Goal: Find specific page/section: Find specific page/section

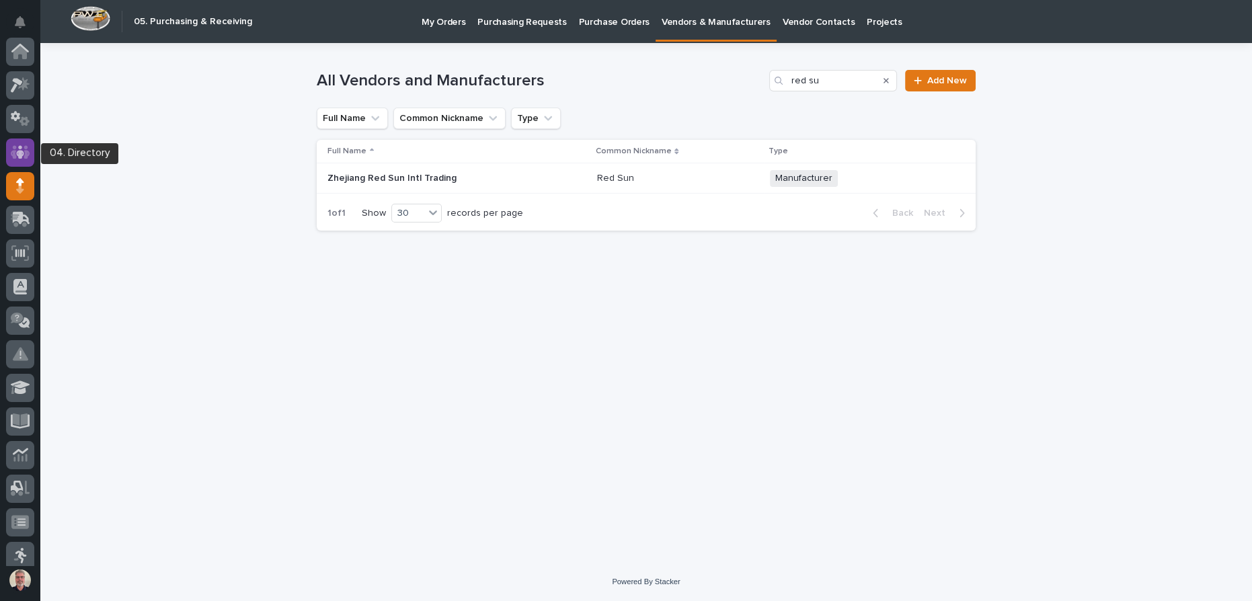
click at [23, 145] on icon at bounding box center [20, 152] width 19 height 15
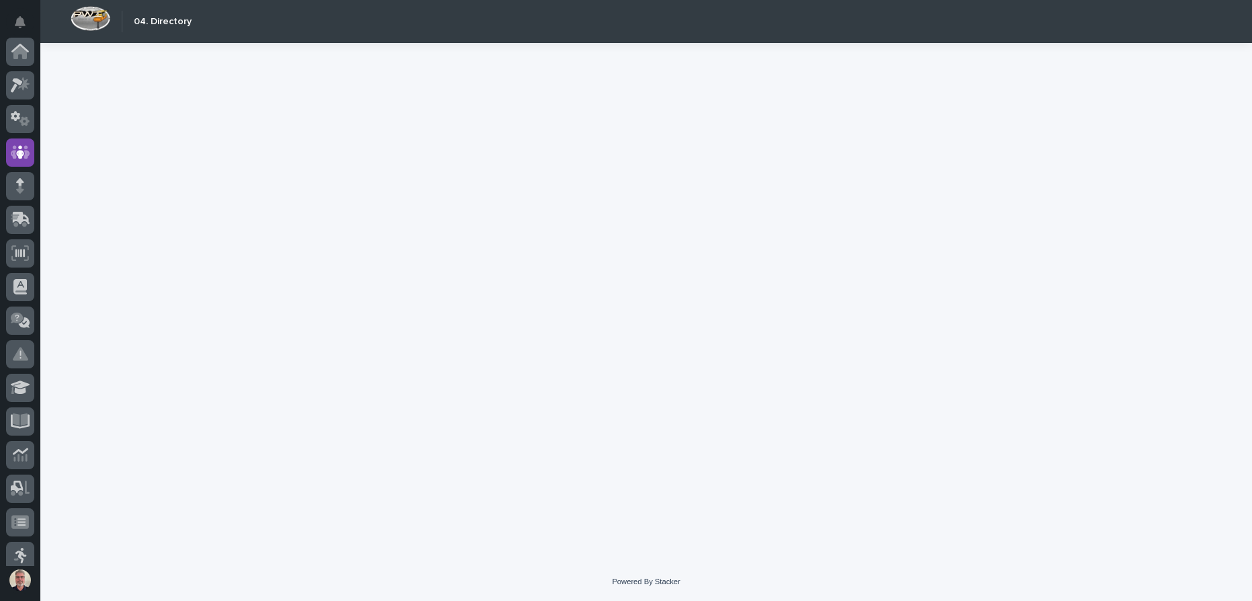
scroll to position [100, 0]
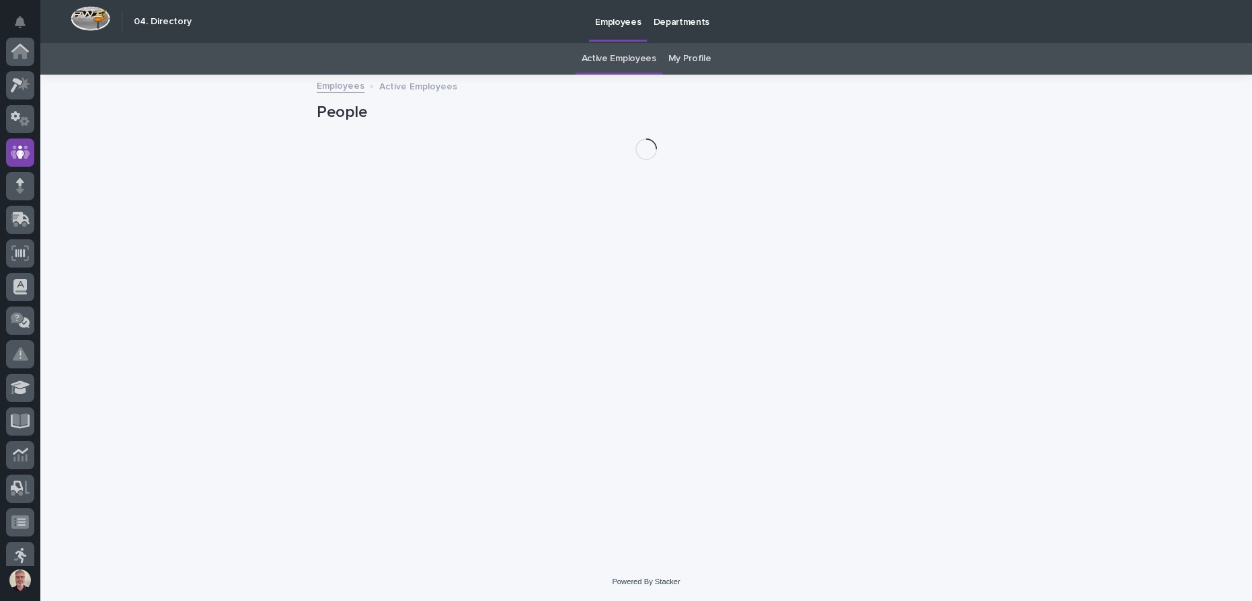
scroll to position [100, 0]
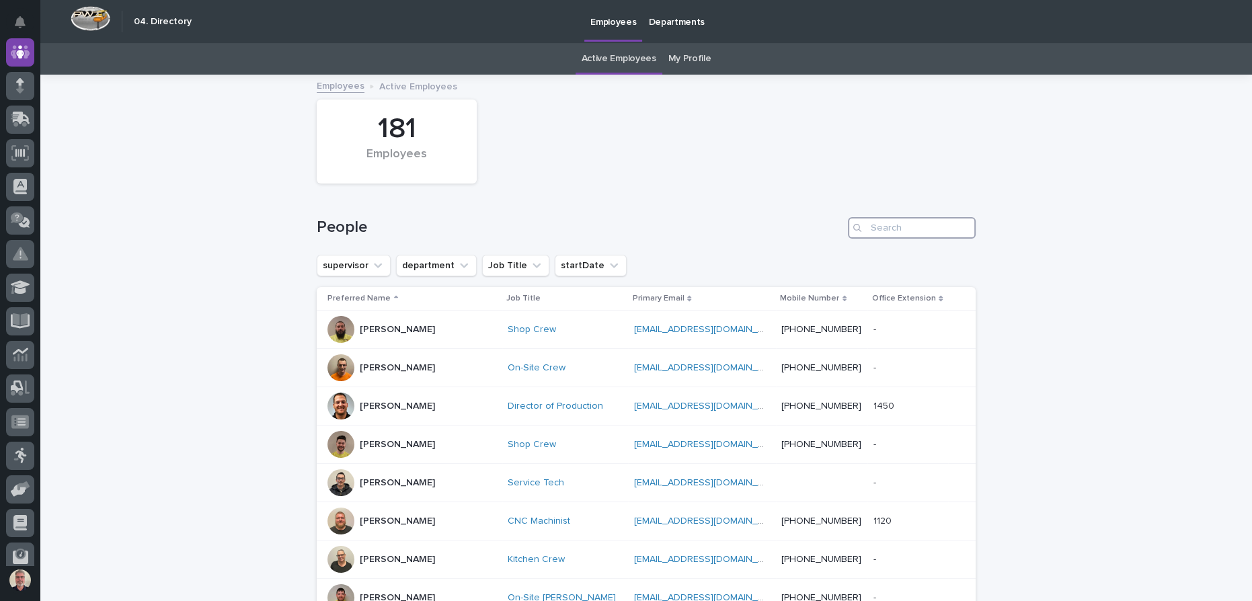
click at [893, 231] on input "Search" at bounding box center [912, 228] width 128 height 22
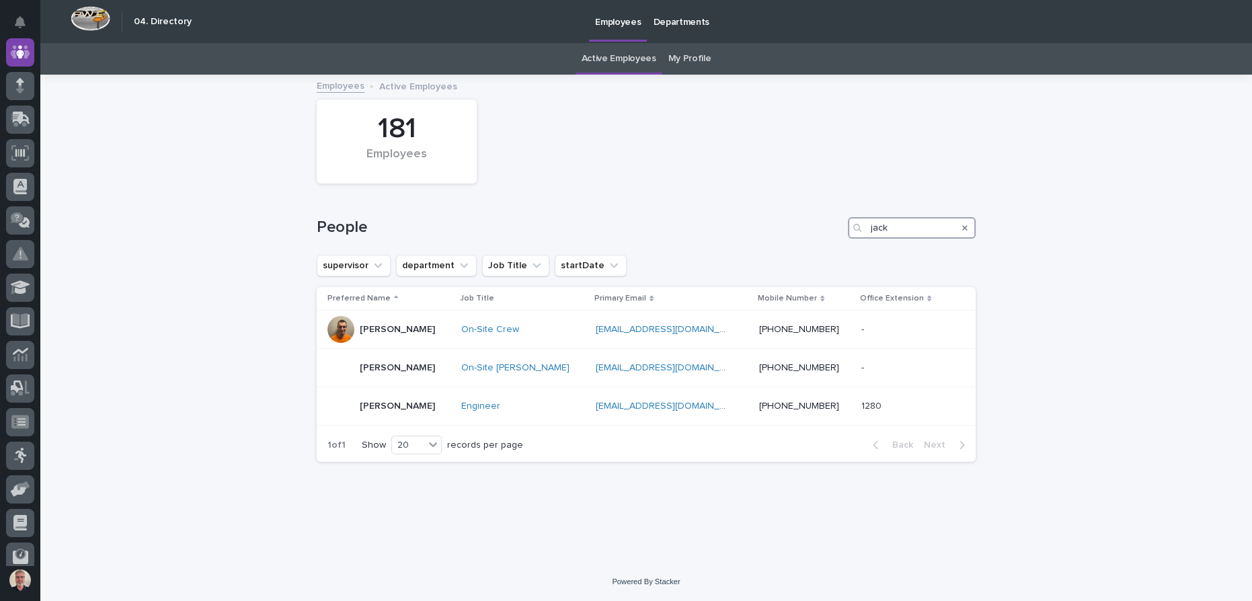
type input "jack"
